Goal: Task Accomplishment & Management: Use online tool/utility

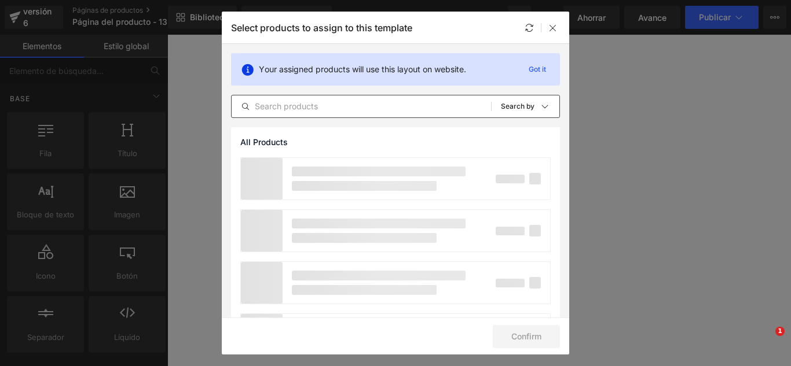
click at [357, 115] on div "All Products Shopify Collections Product Templates Shopify Collections Sort: Se…" at bounding box center [395, 106] width 329 height 23
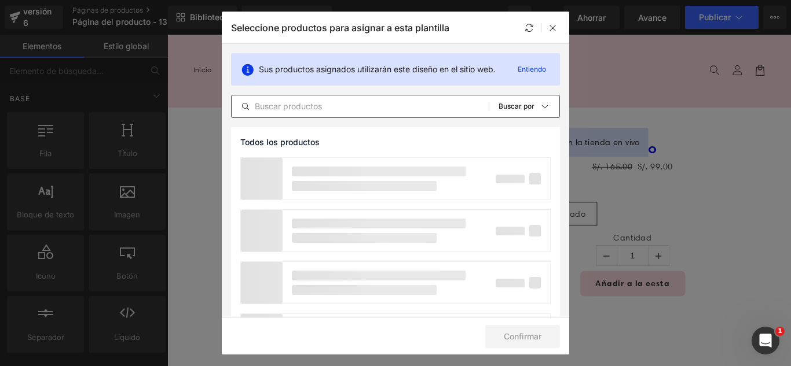
click at [357, 113] on div "Todos los productos Colecciones de Shopify Plantillas de productos Colecciones …" at bounding box center [395, 106] width 329 height 23
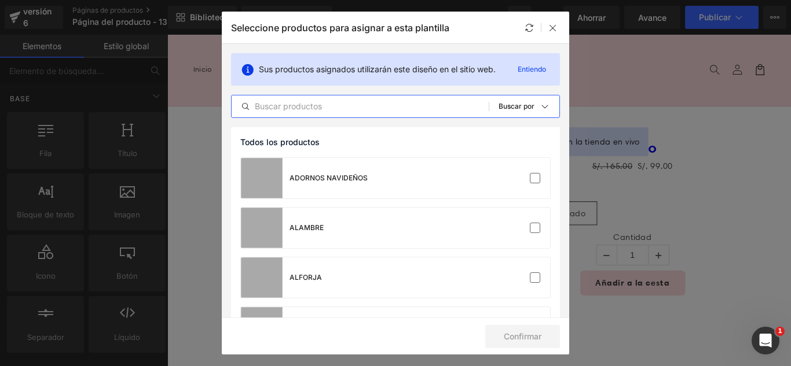
click at [356, 112] on input "text" at bounding box center [360, 107] width 257 height 14
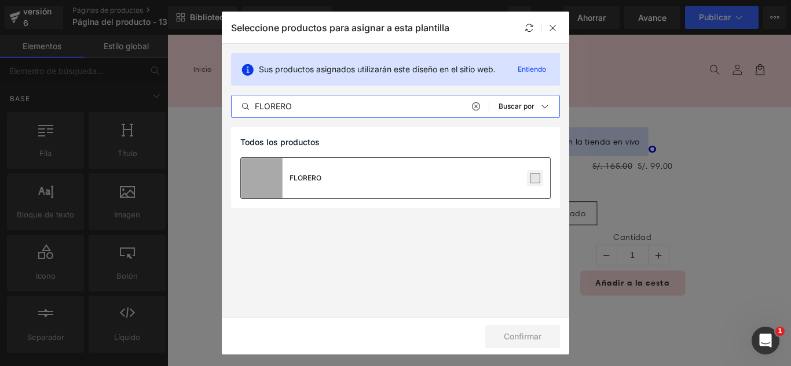
type input "FLORERO"
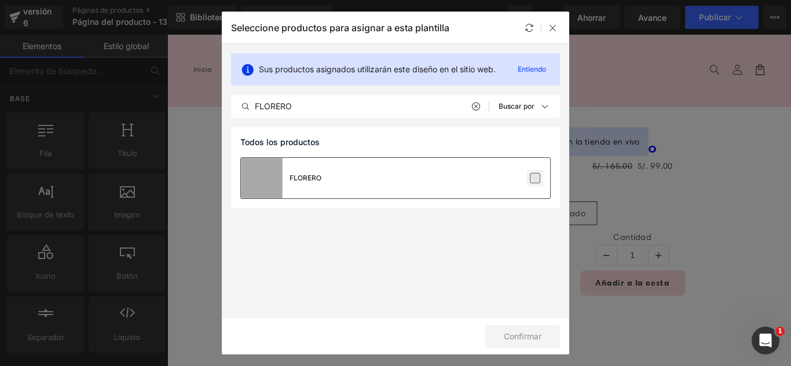
click at [537, 179] on label at bounding box center [535, 178] width 10 height 10
click at [535, 178] on input "checkbox" at bounding box center [535, 178] width 0 height 0
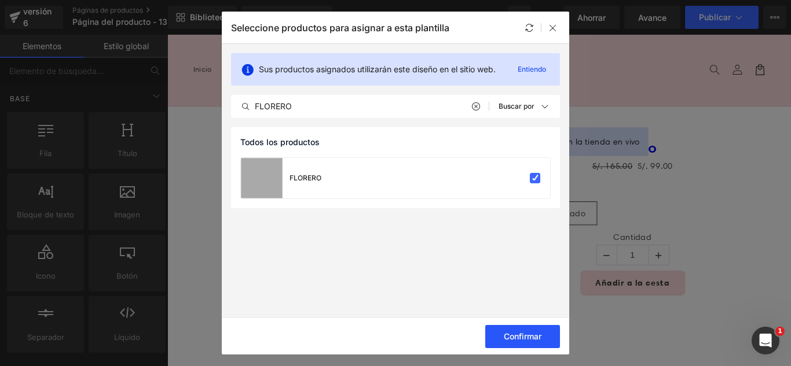
click at [536, 338] on font "Confirmar" at bounding box center [523, 337] width 38 height 10
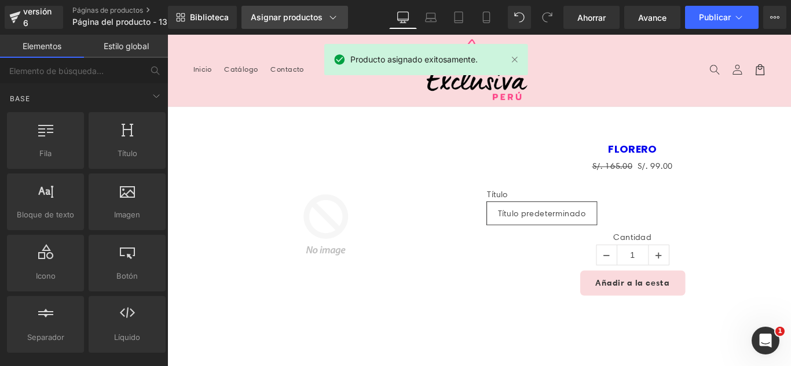
click at [266, 9] on link "Asignar productos" at bounding box center [294, 17] width 107 height 23
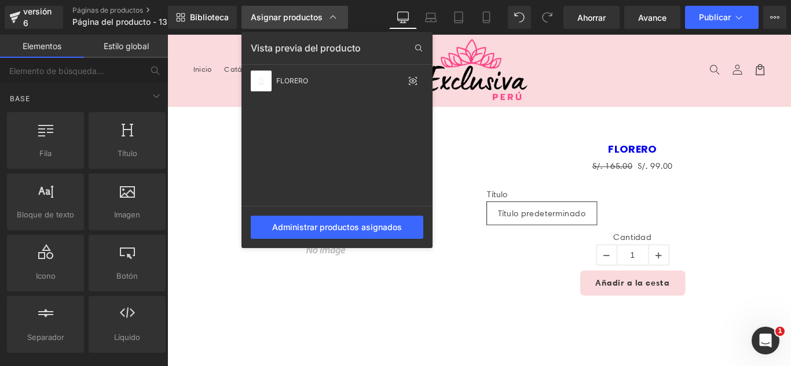
click at [265, 11] on link "Asignar productos" at bounding box center [294, 17] width 107 height 23
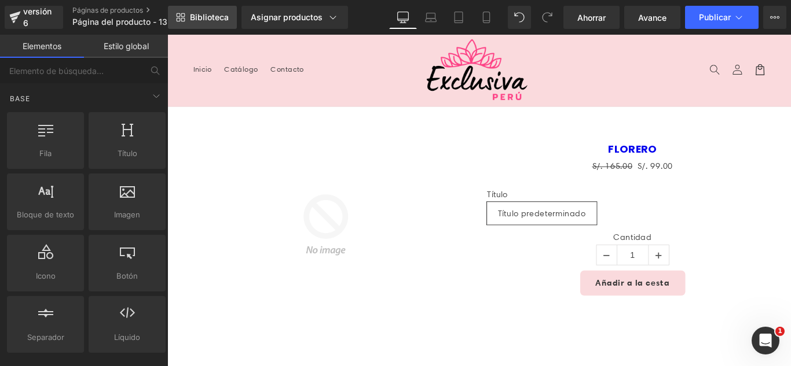
click at [210, 19] on font "Biblioteca" at bounding box center [209, 17] width 39 height 10
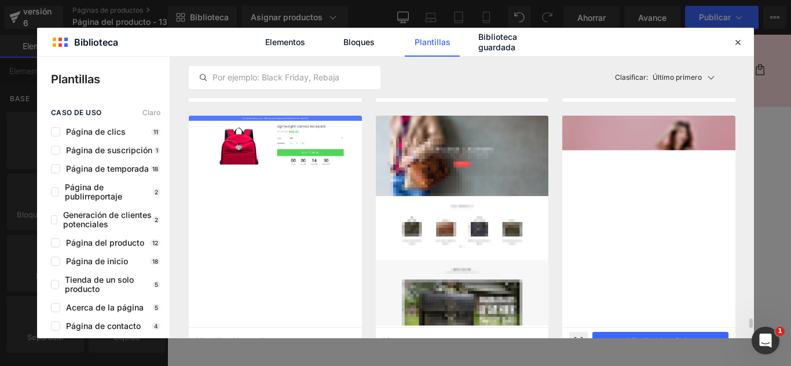
scroll to position [7659, 0]
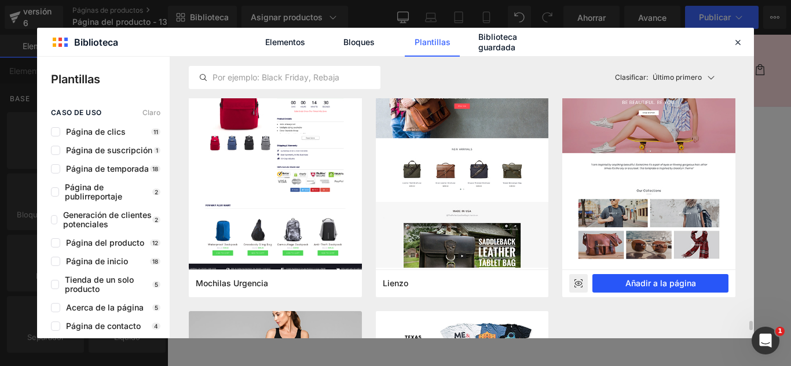
drag, startPoint x: 663, startPoint y: 283, endPoint x: 560, endPoint y: 278, distance: 103.7
click at [663, 283] on font "Añadir a la página" at bounding box center [660, 283] width 71 height 10
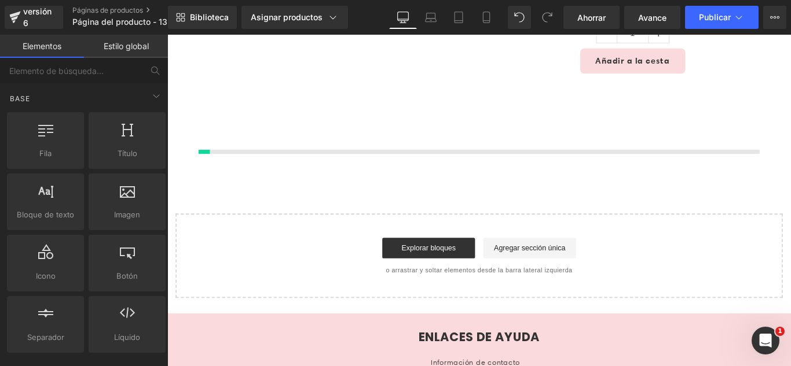
scroll to position [275, 0]
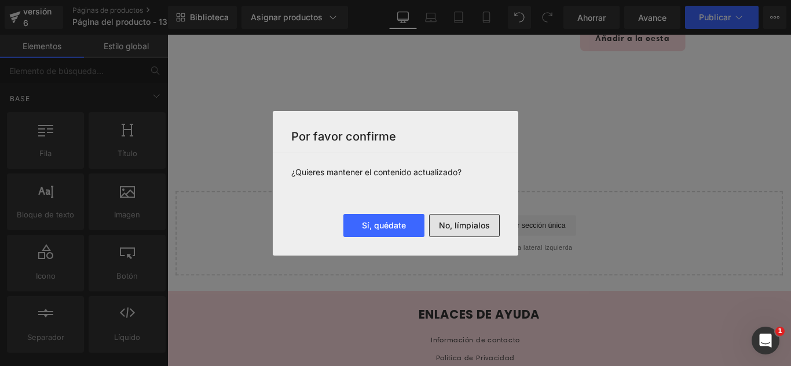
click at [464, 233] on button "No, límpialos" at bounding box center [464, 225] width 71 height 23
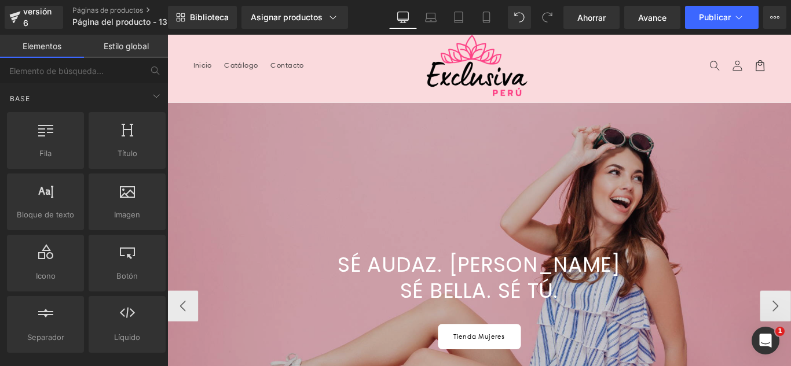
scroll to position [0, 0]
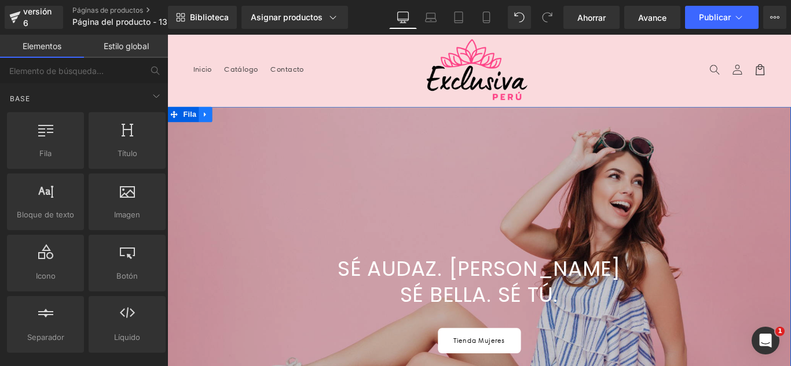
click at [208, 123] on icon at bounding box center [210, 124] width 8 height 9
click at [236, 123] on icon at bounding box center [240, 124] width 8 height 9
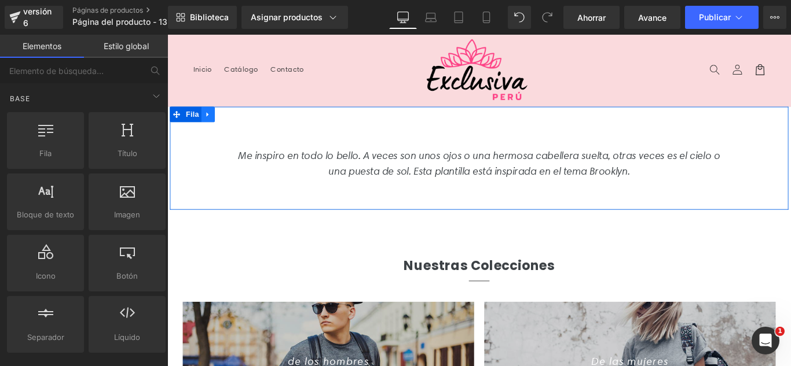
click at [211, 126] on icon at bounding box center [213, 124] width 8 height 9
click at [239, 125] on icon at bounding box center [243, 124] width 8 height 8
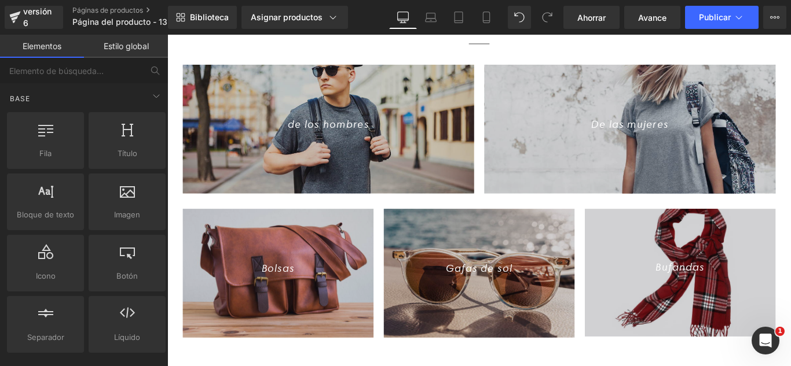
scroll to position [58, 0]
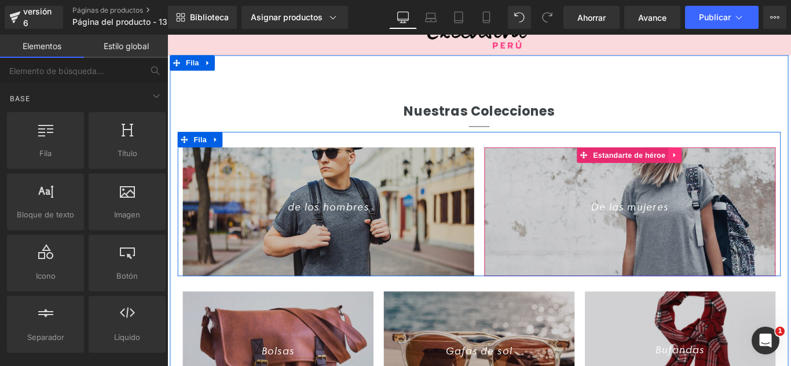
click at [735, 174] on link at bounding box center [736, 170] width 15 height 17
click at [740, 174] on icon at bounding box center [744, 170] width 8 height 8
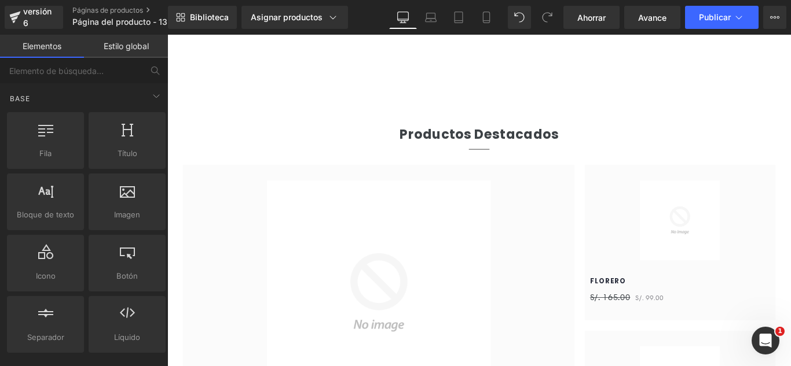
scroll to position [347, 0]
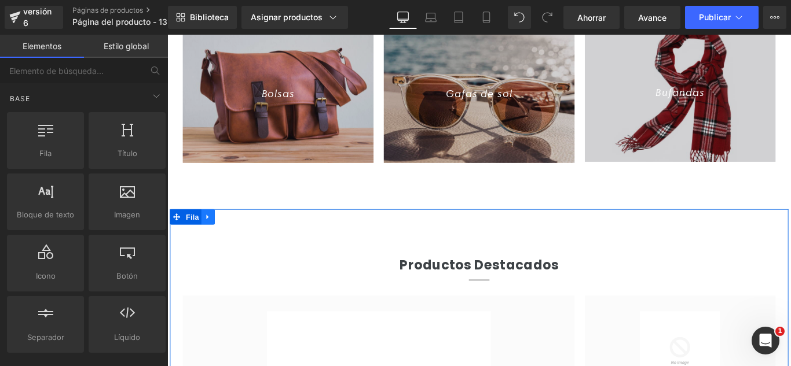
click at [209, 243] on icon at bounding box center [213, 239] width 8 height 9
click at [239, 239] on icon at bounding box center [243, 240] width 8 height 8
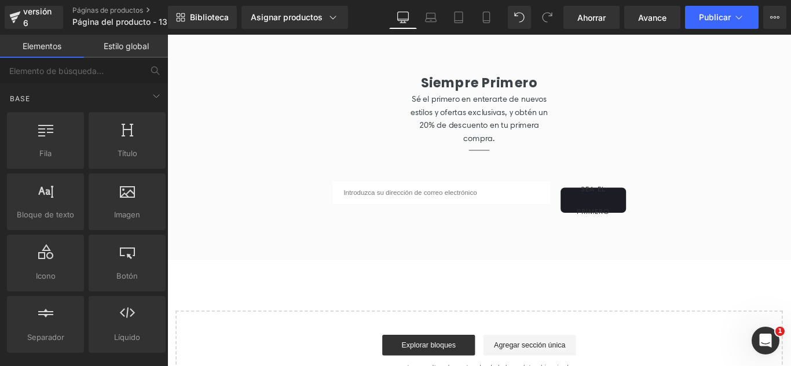
scroll to position [547, 0]
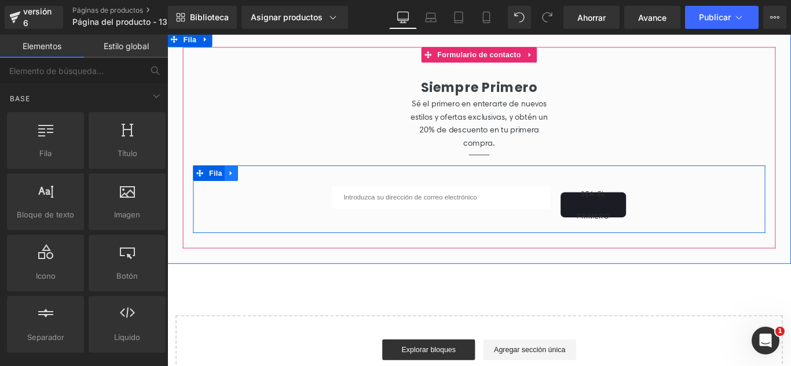
click at [239, 196] on link at bounding box center [239, 190] width 15 height 17
click at [265, 191] on icon at bounding box center [269, 190] width 8 height 9
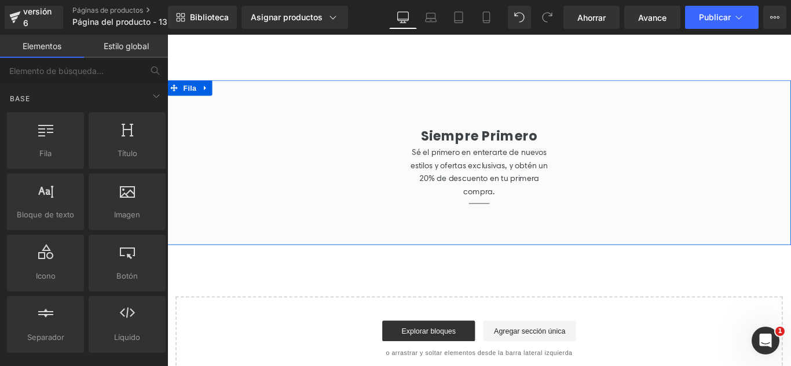
scroll to position [489, 0]
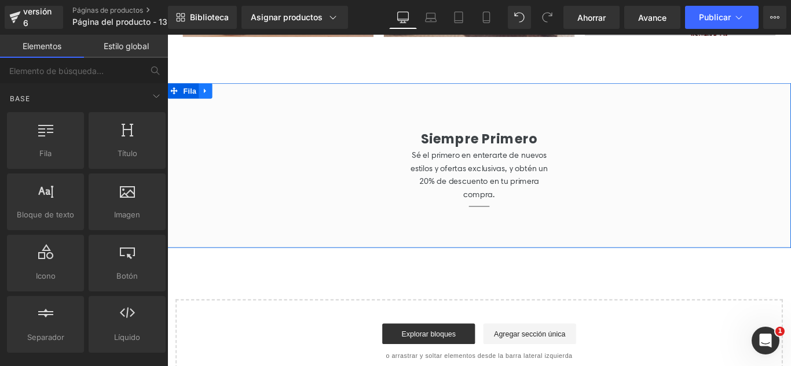
click at [210, 101] on link at bounding box center [210, 97] width 15 height 17
click at [237, 100] on icon at bounding box center [240, 98] width 8 height 8
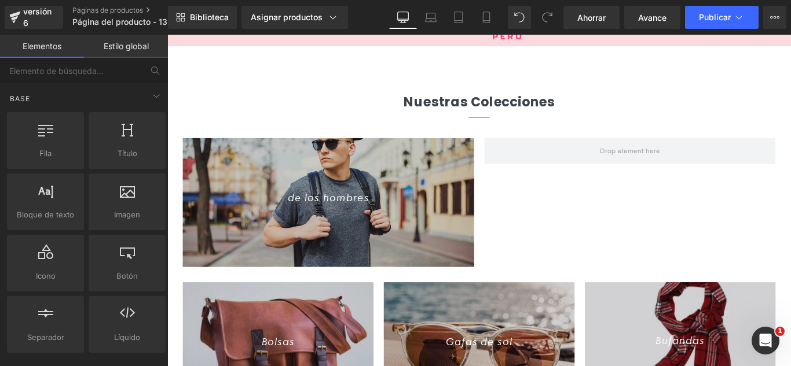
scroll to position [0, 0]
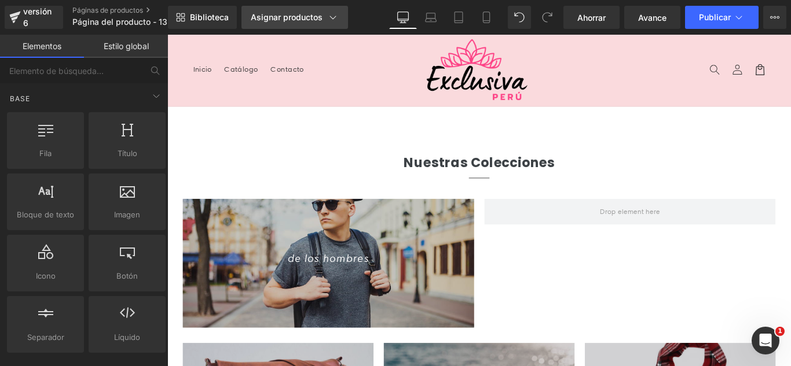
click at [309, 21] on font "Asignar productos" at bounding box center [287, 17] width 72 height 10
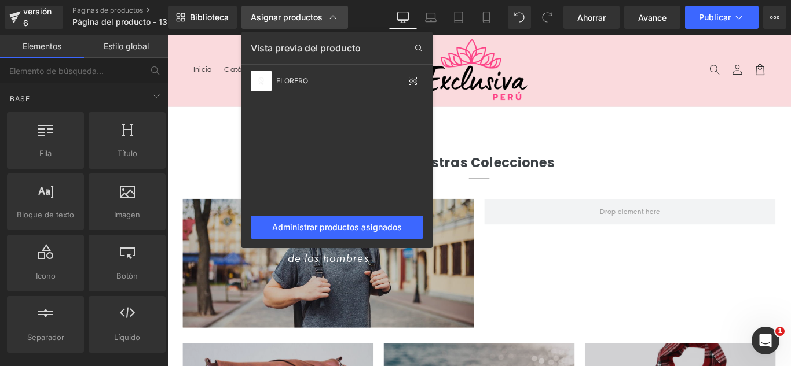
click at [291, 16] on font "Asignar productos" at bounding box center [287, 17] width 72 height 10
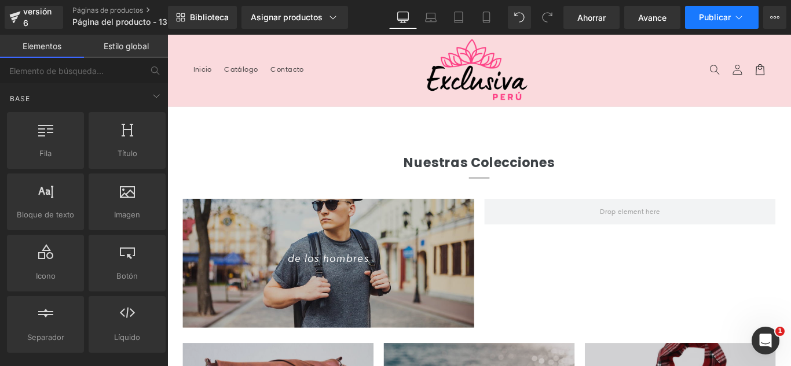
click at [733, 20] on icon at bounding box center [739, 18] width 12 height 12
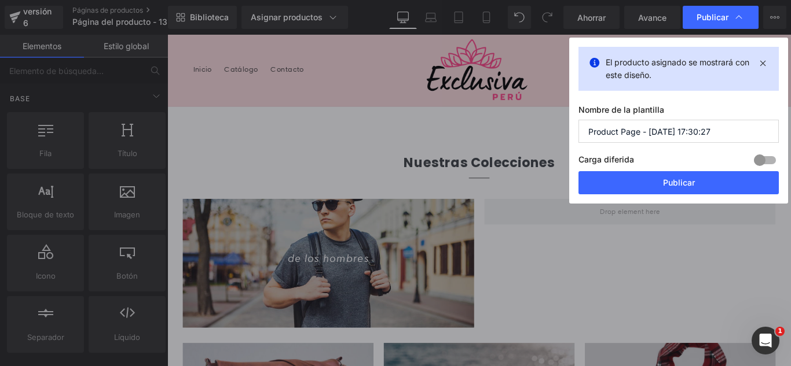
click at [736, 135] on input "Product Page - [DATE] 17:30:27" at bounding box center [678, 131] width 200 height 23
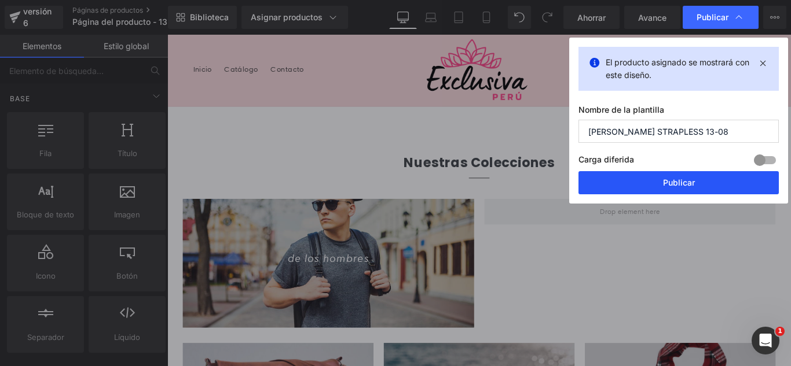
type input "[PERSON_NAME] STRAPLESS 13-08"
click at [709, 182] on button "Publicar" at bounding box center [678, 182] width 200 height 23
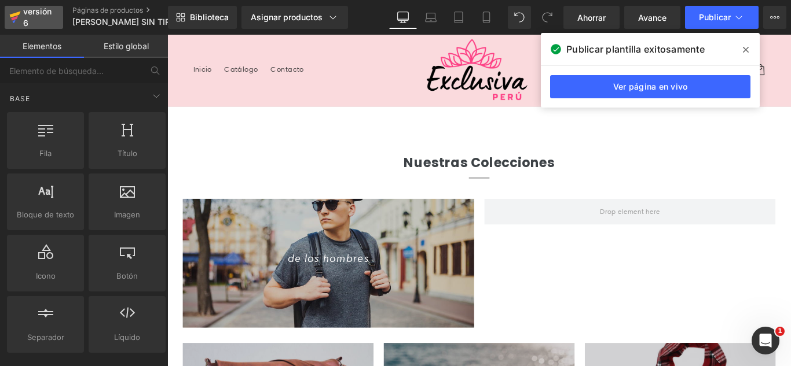
click at [41, 17] on div "versión 6" at bounding box center [38, 17] width 35 height 27
